Goal: Information Seeking & Learning: Learn about a topic

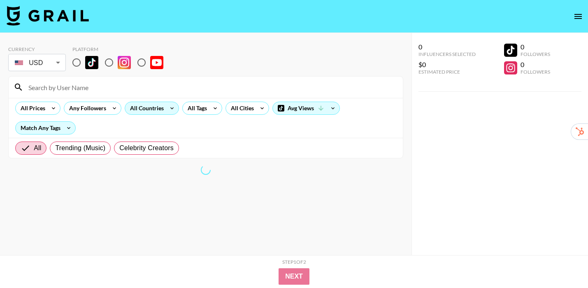
click at [77, 59] on input "radio" at bounding box center [76, 62] width 17 height 17
radio input "true"
click at [153, 112] on div "All Countries" at bounding box center [145, 108] width 40 height 12
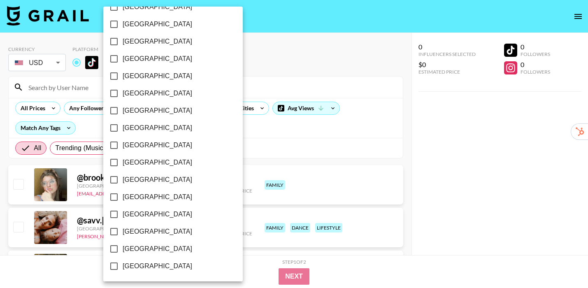
scroll to position [651, 0]
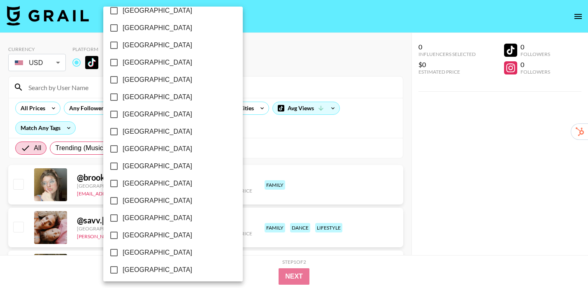
click at [154, 112] on span "[GEOGRAPHIC_DATA]" at bounding box center [158, 114] width 70 height 10
click at [123, 112] on input "[GEOGRAPHIC_DATA]" at bounding box center [113, 114] width 17 height 17
checkbox input "true"
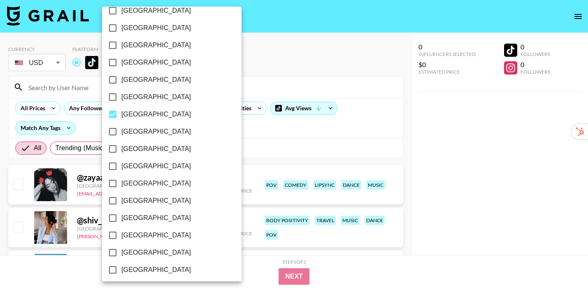
click at [400, 162] on div at bounding box center [294, 144] width 588 height 288
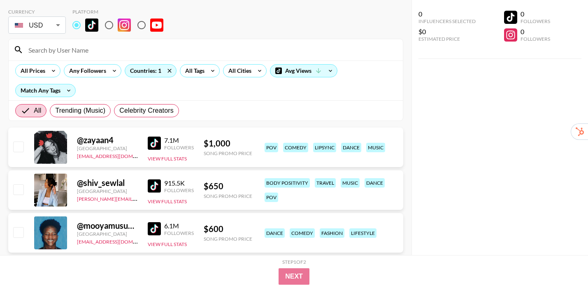
scroll to position [53, 0]
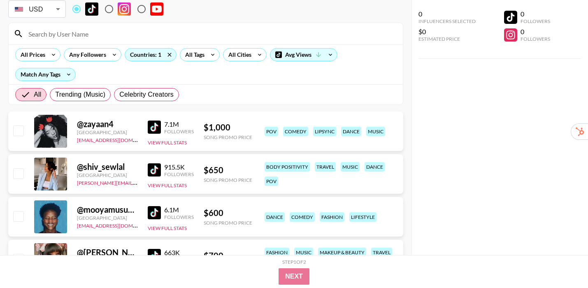
click at [156, 126] on img at bounding box center [154, 127] width 13 height 13
click at [151, 168] on img at bounding box center [154, 169] width 13 height 13
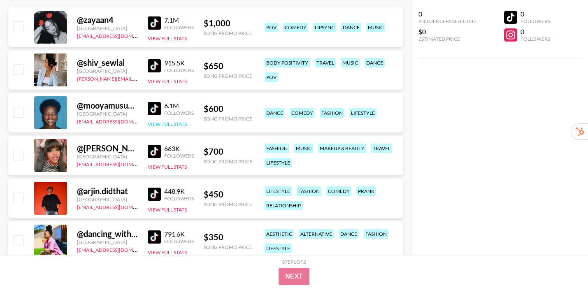
scroll to position [159, 0]
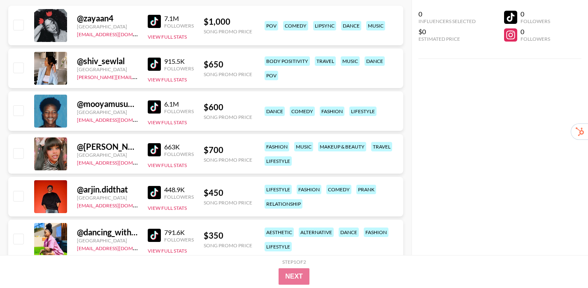
click at [156, 158] on div "663K Followers View Full Stats" at bounding box center [171, 153] width 46 height 29
click at [153, 151] on img at bounding box center [154, 149] width 13 height 13
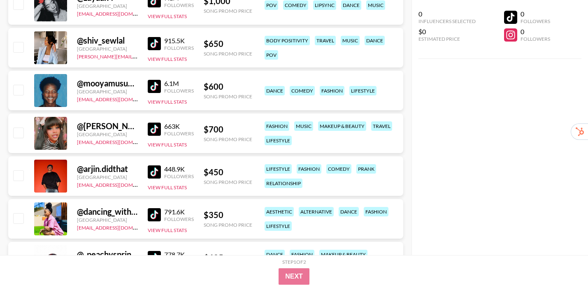
scroll to position [184, 0]
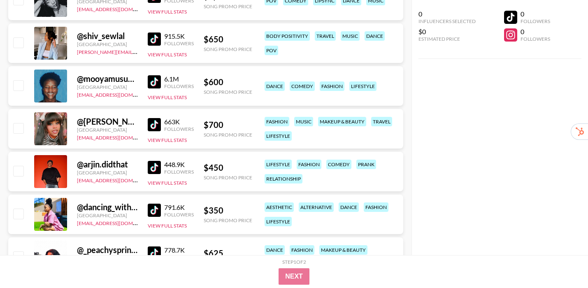
click at [152, 168] on img at bounding box center [154, 167] width 13 height 13
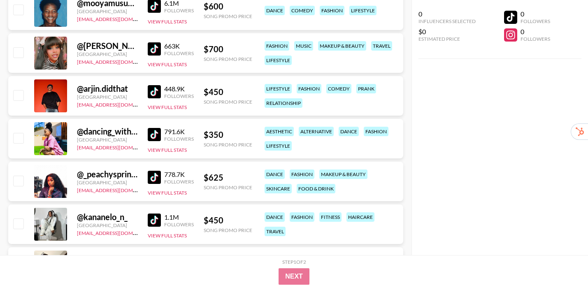
scroll to position [263, 0]
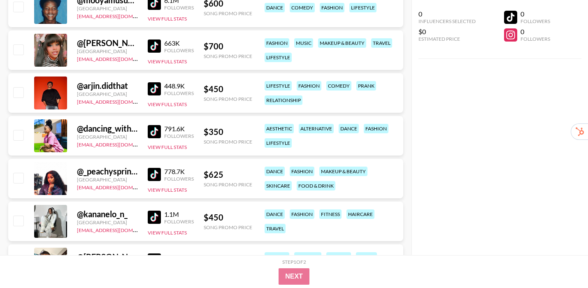
click at [151, 171] on img at bounding box center [154, 174] width 13 height 13
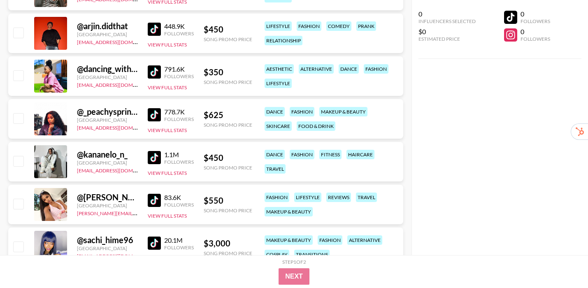
scroll to position [324, 0]
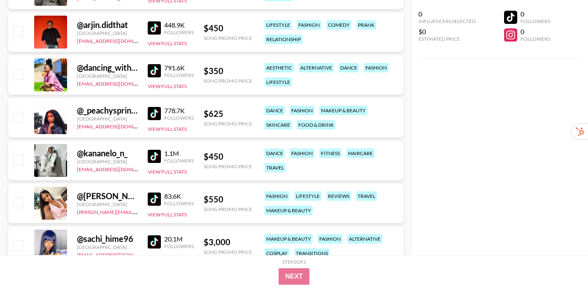
click at [153, 161] on img at bounding box center [154, 156] width 13 height 13
click at [146, 198] on div "@ [PERSON_NAME] [GEOGRAPHIC_DATA] [PERSON_NAME][EMAIL_ADDRESS][PERSON_NAME][PER…" at bounding box center [205, 204] width 395 height 40
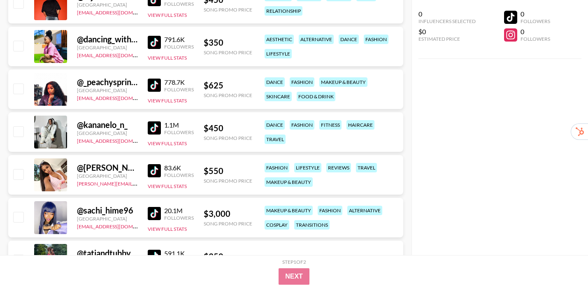
scroll to position [353, 0]
click at [156, 167] on img at bounding box center [154, 170] width 13 height 13
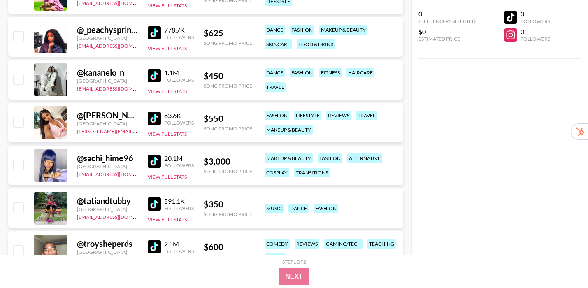
scroll to position [424, 0]
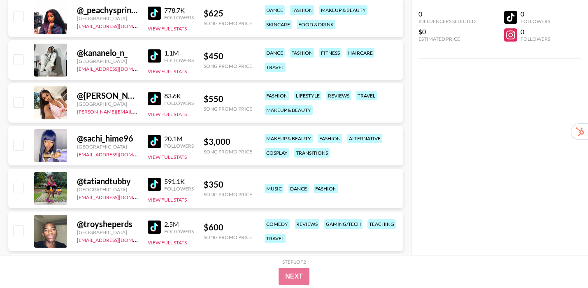
click at [151, 183] on img at bounding box center [154, 184] width 13 height 13
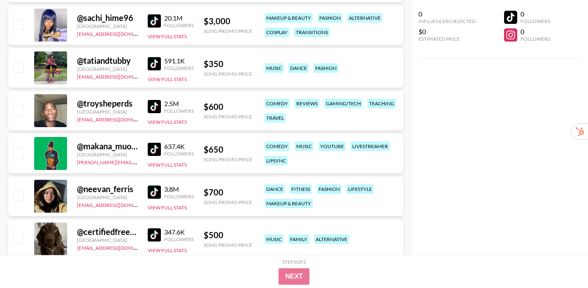
scroll to position [546, 0]
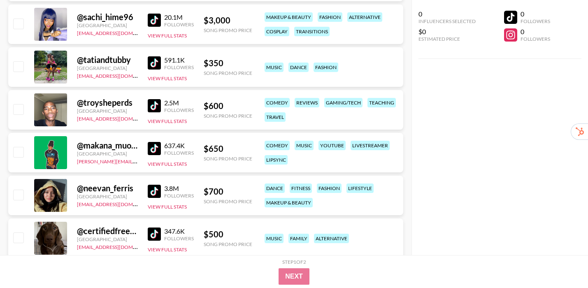
click at [157, 183] on div "3.8M Followers View Full Stats" at bounding box center [171, 195] width 46 height 29
click at [154, 188] on img at bounding box center [154, 191] width 13 height 13
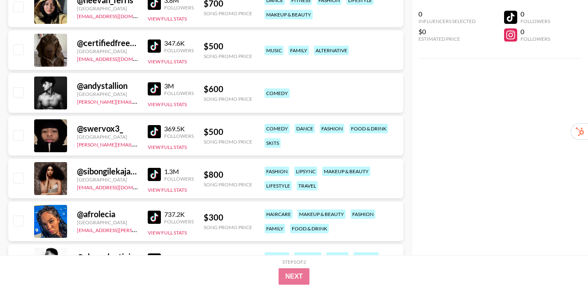
scroll to position [735, 0]
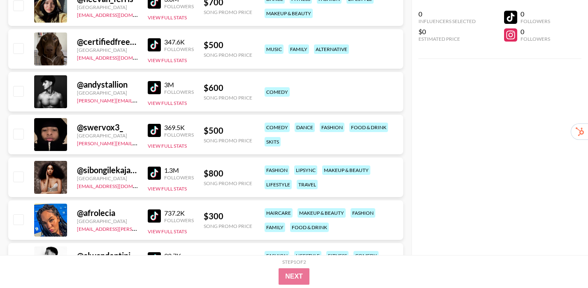
click at [156, 174] on img at bounding box center [154, 173] width 13 height 13
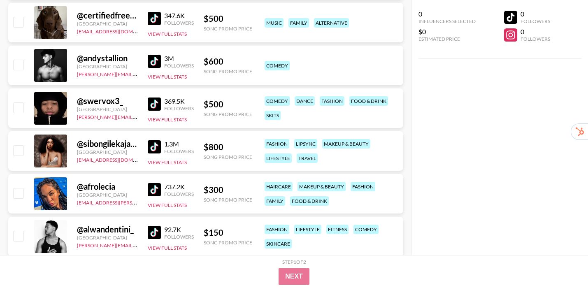
scroll to position [771, 0]
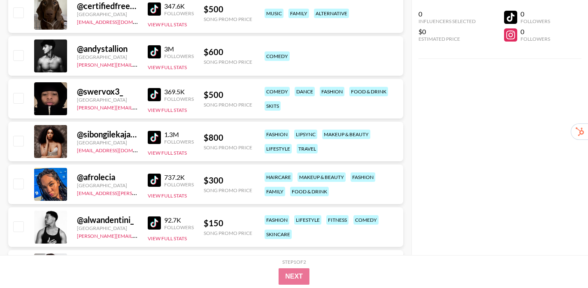
click at [150, 182] on img at bounding box center [154, 180] width 13 height 13
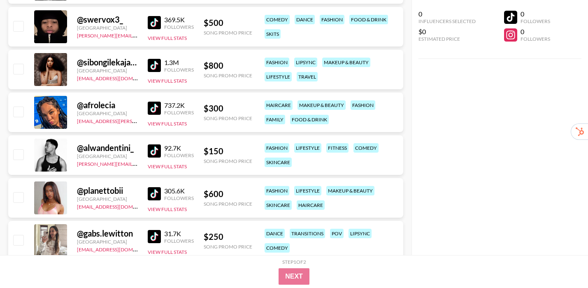
scroll to position [844, 0]
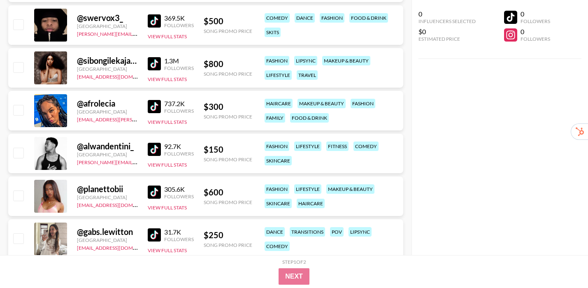
click at [149, 194] on img at bounding box center [154, 192] width 13 height 13
click at [156, 191] on img at bounding box center [154, 192] width 13 height 13
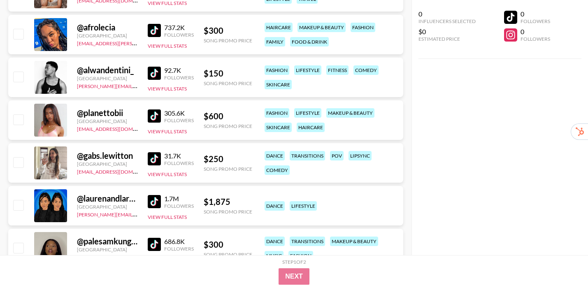
scroll to position [929, 0]
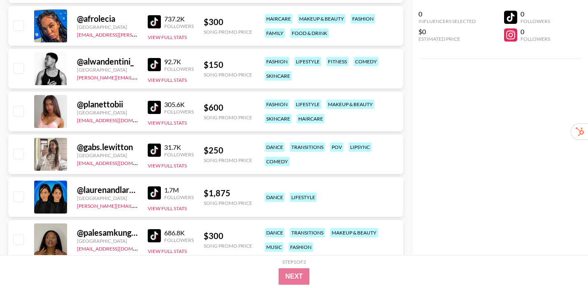
click at [151, 153] on img at bounding box center [154, 150] width 13 height 13
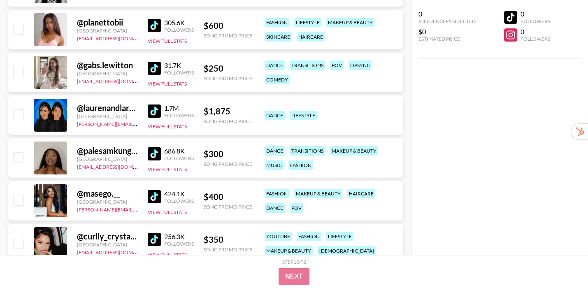
scroll to position [1012, 0]
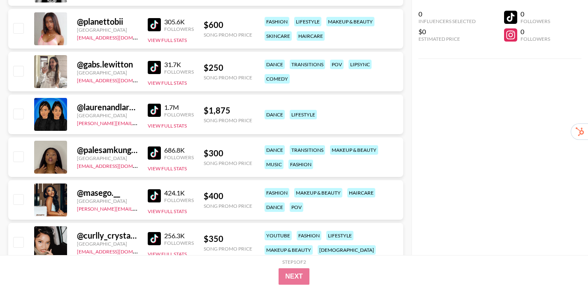
click at [150, 153] on img at bounding box center [154, 152] width 13 height 13
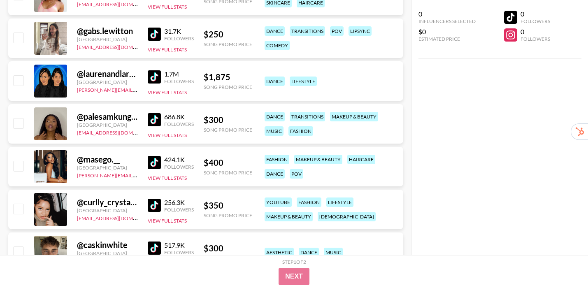
scroll to position [1052, 0]
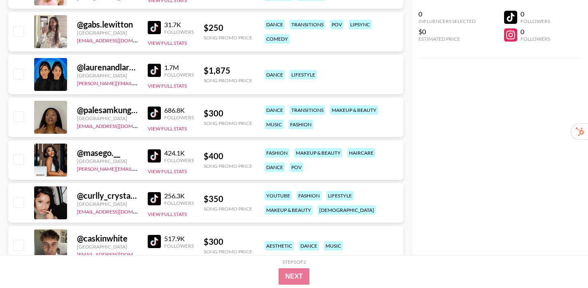
click at [155, 156] on img at bounding box center [154, 155] width 13 height 13
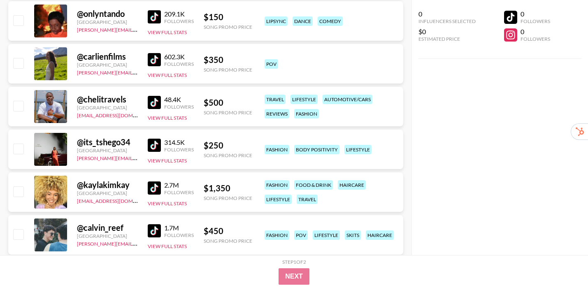
scroll to position [1470, 0]
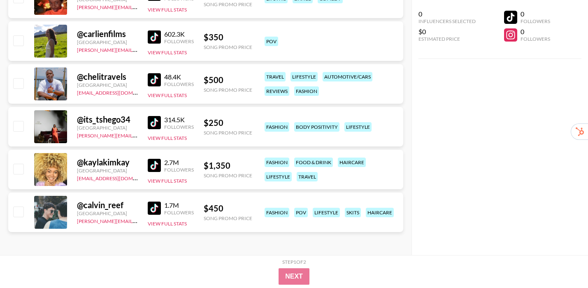
click at [156, 162] on img at bounding box center [154, 165] width 13 height 13
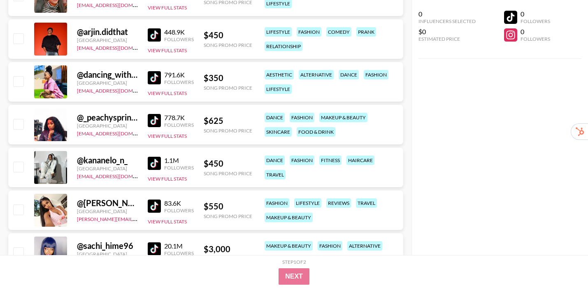
scroll to position [0, 0]
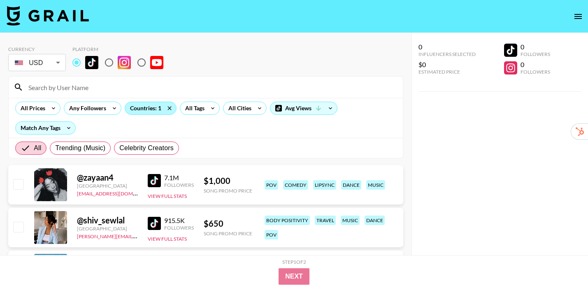
click at [157, 108] on div "Countries: 1" at bounding box center [150, 108] width 51 height 12
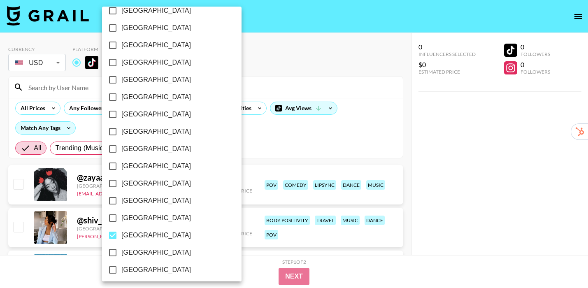
scroll to position [672, 0]
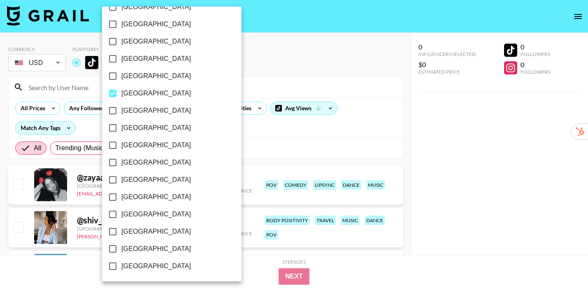
click at [138, 95] on span "[GEOGRAPHIC_DATA]" at bounding box center [156, 93] width 70 height 10
click at [121, 95] on input "[GEOGRAPHIC_DATA]" at bounding box center [112, 93] width 17 height 17
checkbox input "false"
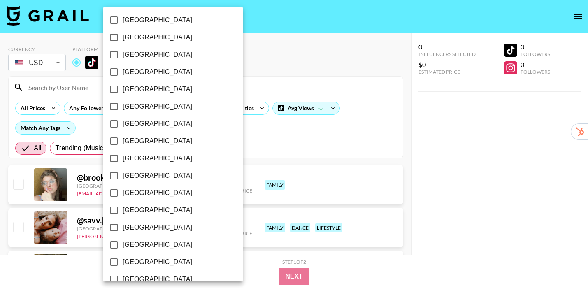
scroll to position [593, 0]
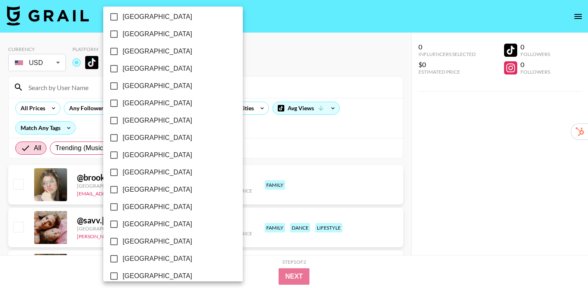
click at [144, 51] on span "[GEOGRAPHIC_DATA]" at bounding box center [158, 51] width 70 height 10
click at [123, 51] on input "[GEOGRAPHIC_DATA]" at bounding box center [113, 51] width 17 height 17
checkbox input "true"
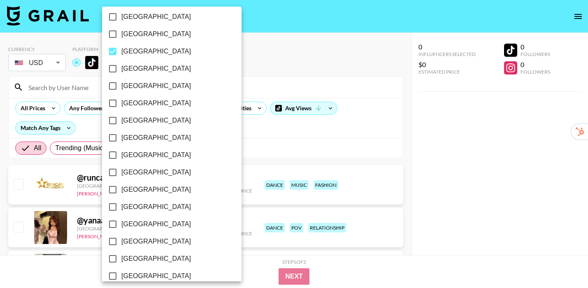
click at [407, 106] on div at bounding box center [294, 144] width 588 height 288
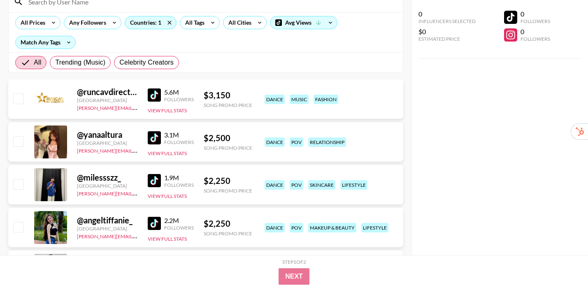
scroll to position [87, 0]
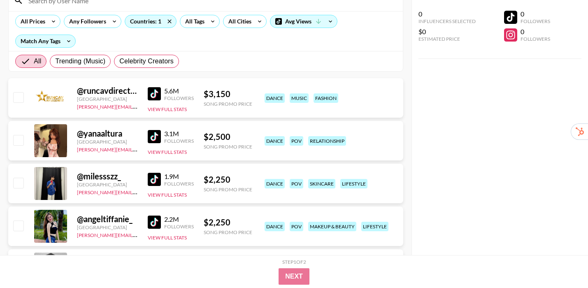
click at [153, 139] on img at bounding box center [154, 136] width 13 height 13
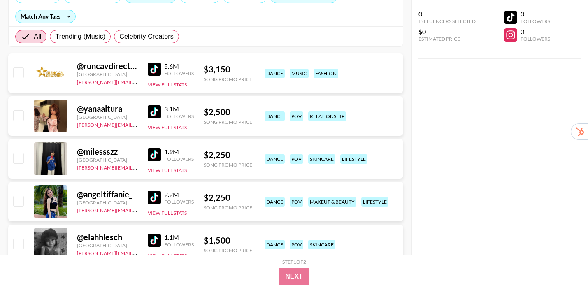
scroll to position [119, 0]
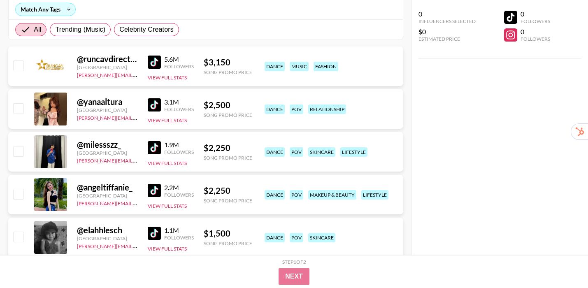
click at [153, 146] on img at bounding box center [154, 147] width 13 height 13
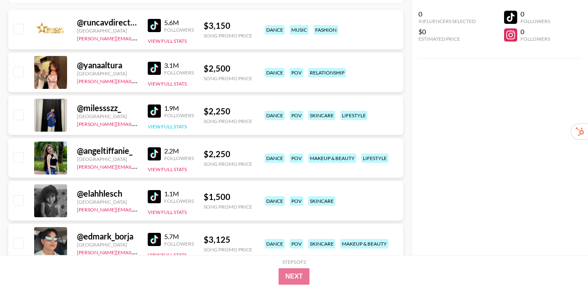
scroll to position [156, 0]
click at [154, 156] on img at bounding box center [154, 153] width 13 height 13
click at [153, 198] on img at bounding box center [154, 196] width 13 height 13
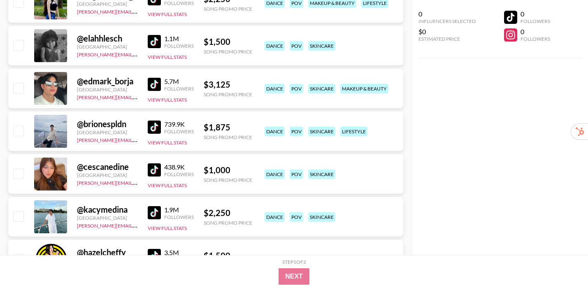
scroll to position [313, 0]
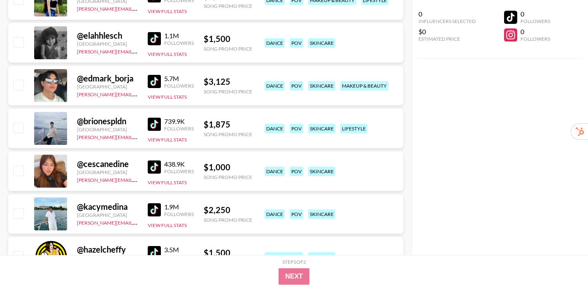
click at [151, 170] on img at bounding box center [154, 166] width 13 height 13
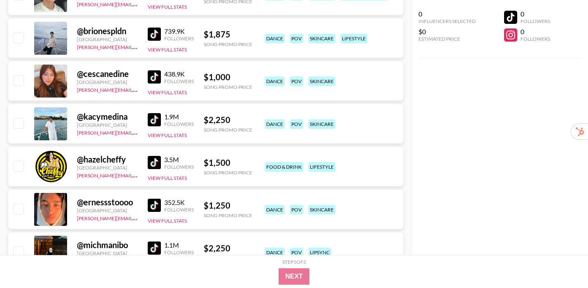
scroll to position [407, 0]
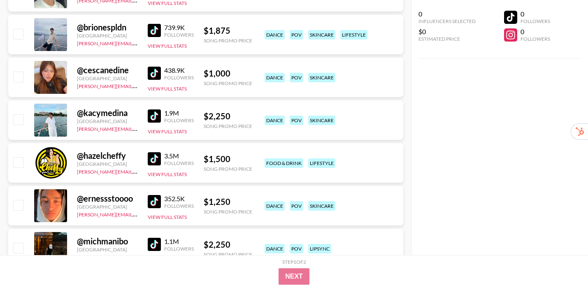
click at [156, 205] on img at bounding box center [154, 201] width 13 height 13
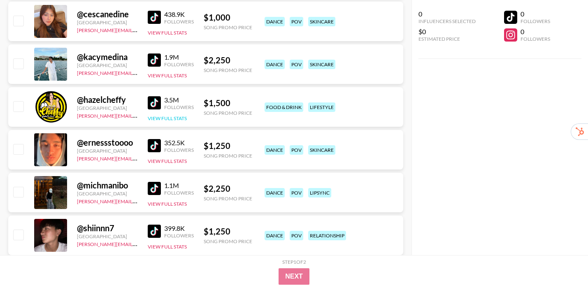
scroll to position [467, 0]
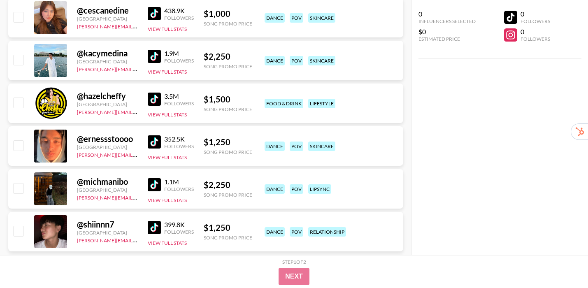
click at [152, 184] on img at bounding box center [154, 184] width 13 height 13
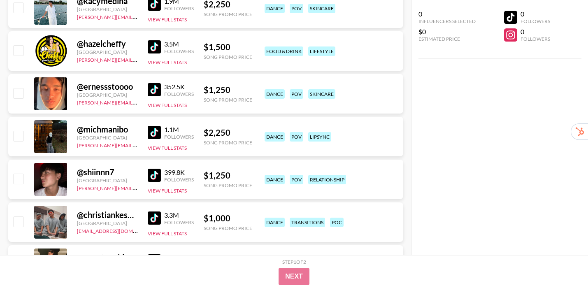
scroll to position [520, 0]
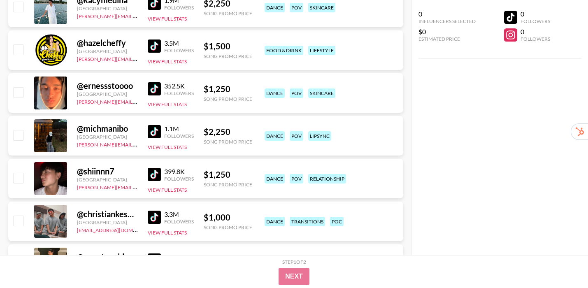
click at [151, 171] on img at bounding box center [154, 174] width 13 height 13
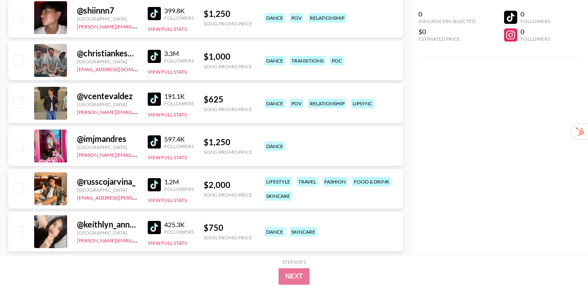
scroll to position [686, 0]
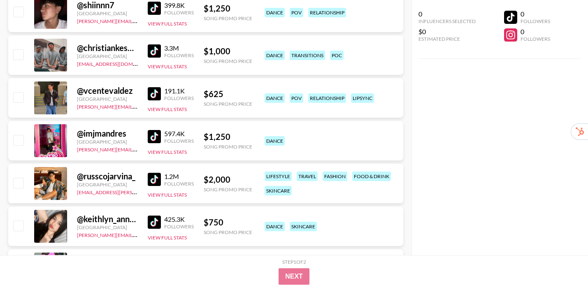
click at [153, 95] on img at bounding box center [154, 93] width 13 height 13
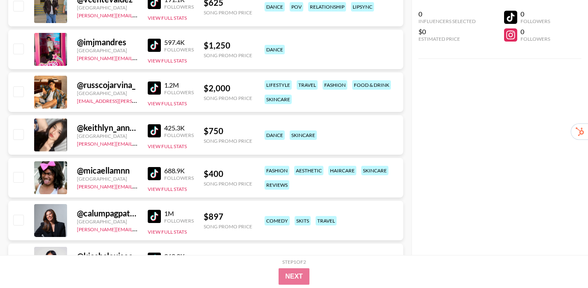
scroll to position [778, 0]
click at [153, 131] on img at bounding box center [154, 130] width 13 height 13
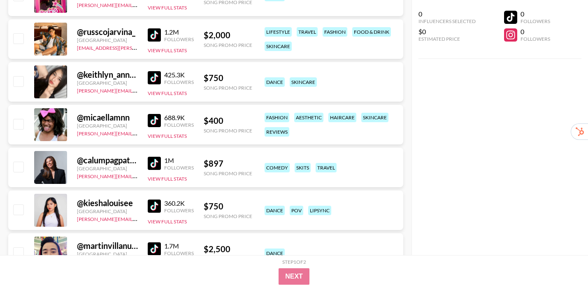
scroll to position [831, 0]
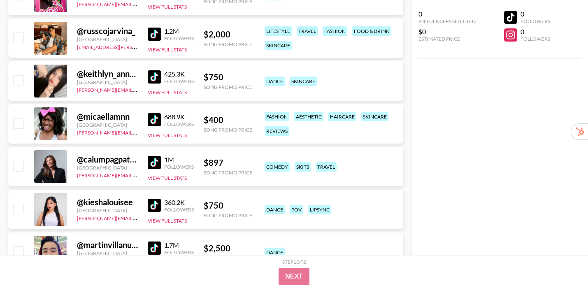
click at [152, 163] on img at bounding box center [154, 162] width 13 height 13
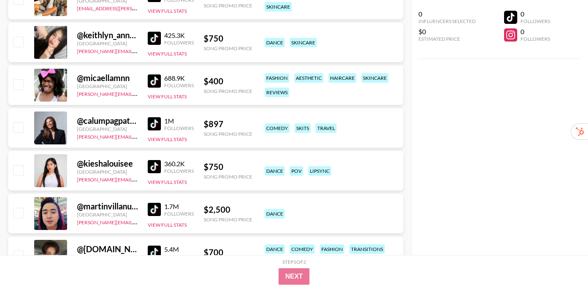
scroll to position [873, 0]
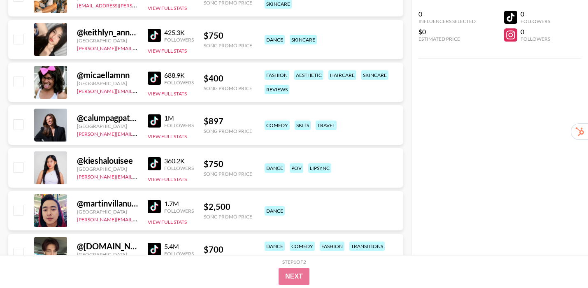
click at [152, 163] on img at bounding box center [154, 163] width 13 height 13
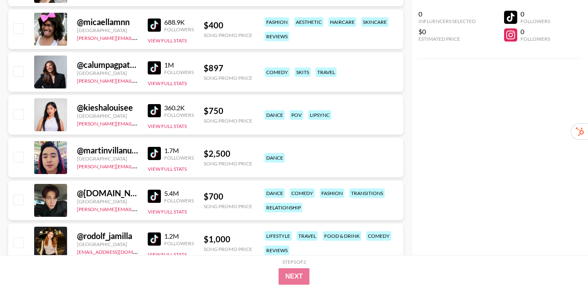
scroll to position [970, 0]
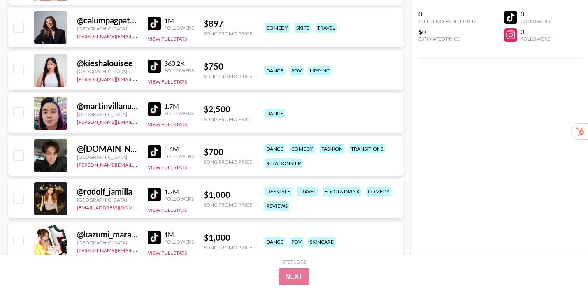
click at [153, 149] on img at bounding box center [154, 151] width 13 height 13
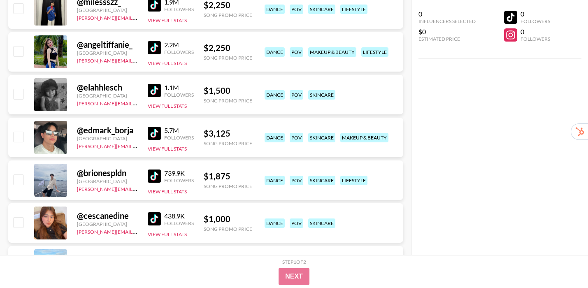
scroll to position [0, 0]
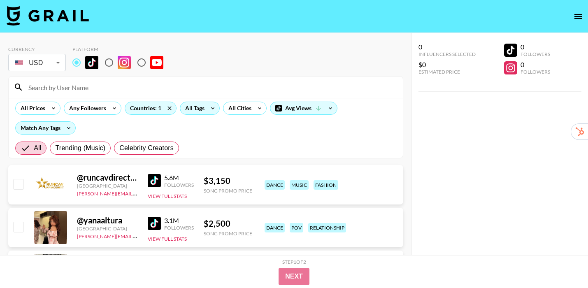
click at [206, 109] on icon at bounding box center [212, 108] width 13 height 12
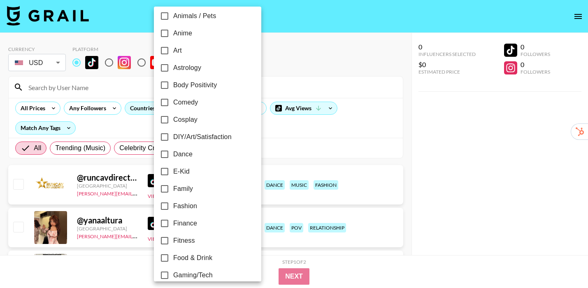
scroll to position [76, 0]
click at [191, 188] on span "Family" at bounding box center [183, 188] width 20 height 10
click at [173, 188] on input "Family" at bounding box center [164, 187] width 17 height 17
checkbox input "true"
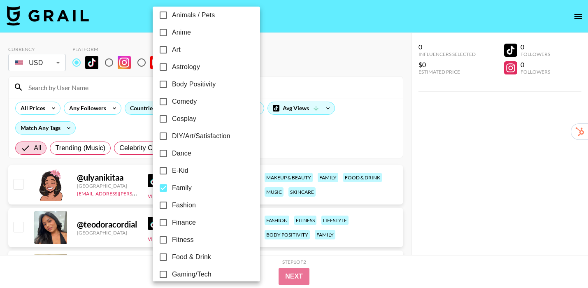
click at [387, 156] on div at bounding box center [294, 144] width 588 height 288
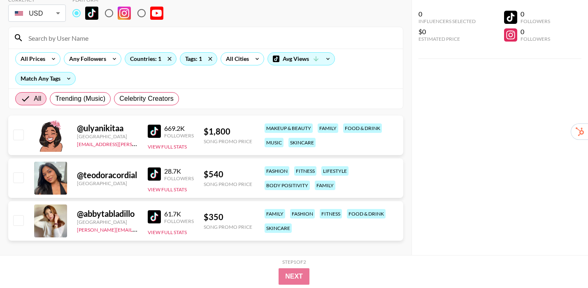
scroll to position [58, 0]
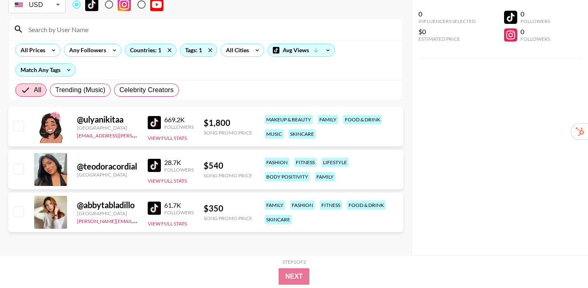
click at [149, 120] on img at bounding box center [154, 122] width 13 height 13
click at [153, 163] on img at bounding box center [154, 165] width 13 height 13
click at [152, 206] on img at bounding box center [154, 208] width 13 height 13
